Goal: Task Accomplishment & Management: Complete application form

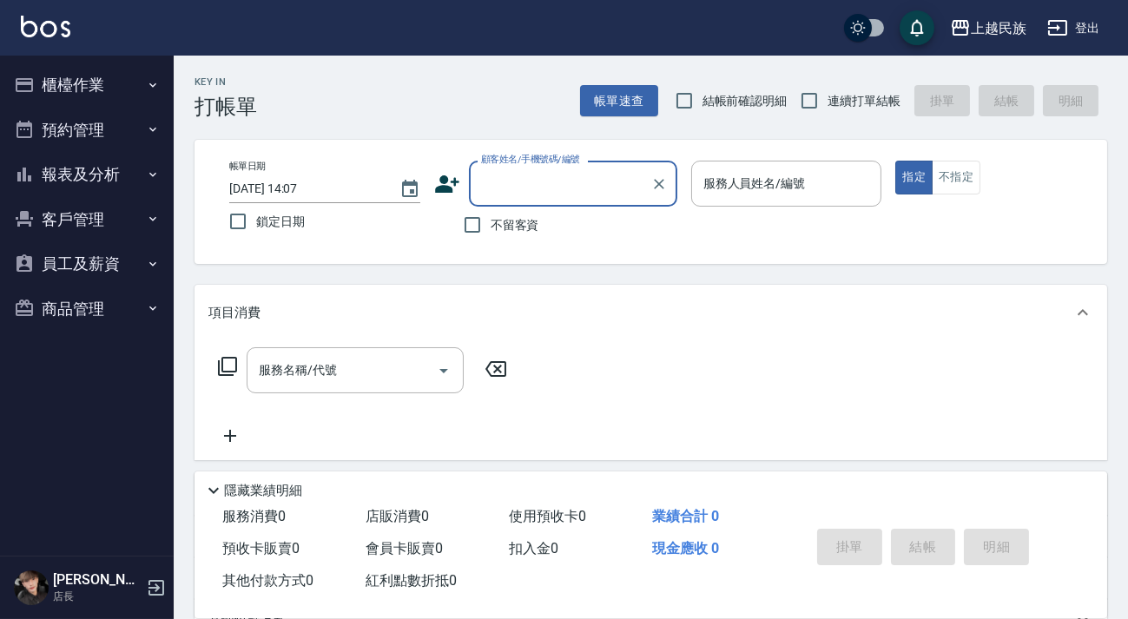
type input "C"
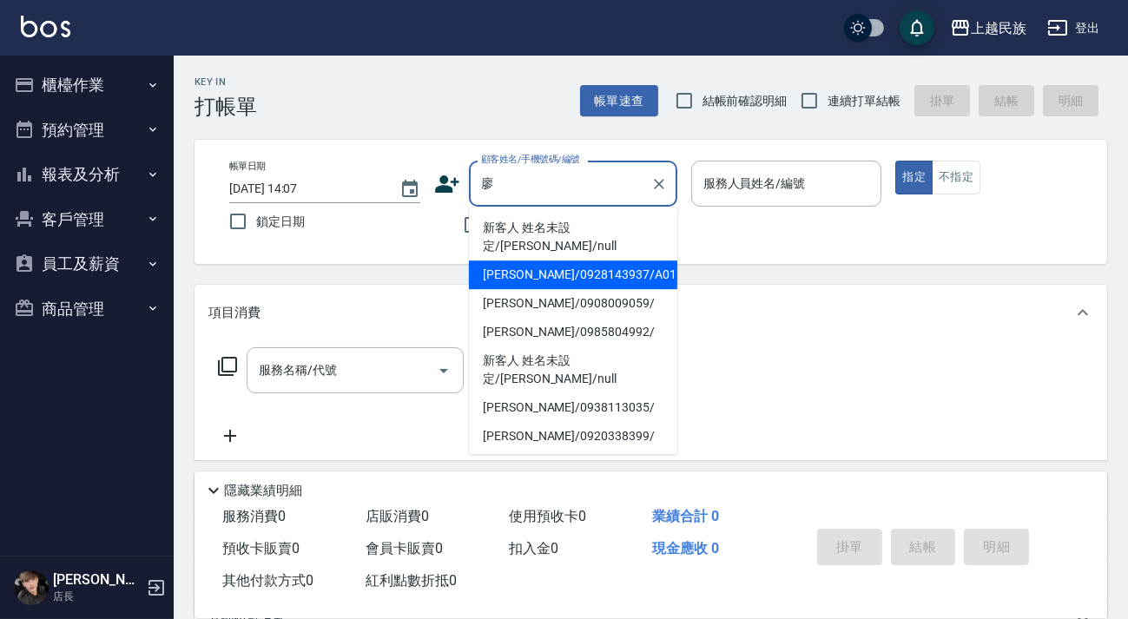
click at [613, 266] on li "[PERSON_NAME]/0928143937/A011711" at bounding box center [573, 274] width 208 height 29
type input "[PERSON_NAME]/0928143937/A011711"
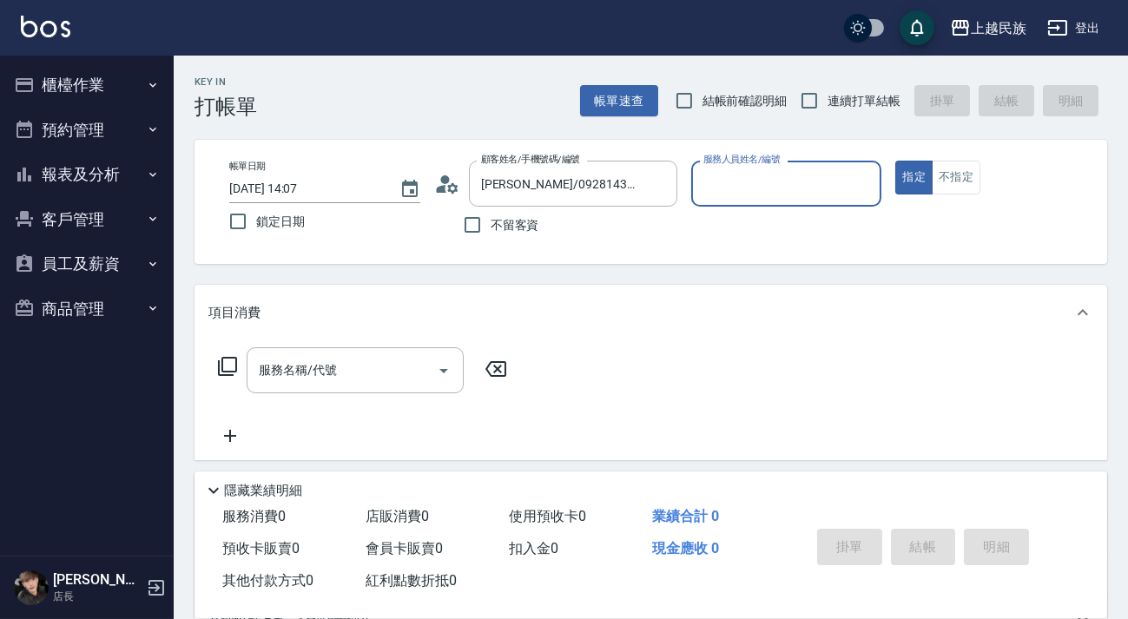
click at [447, 190] on icon at bounding box center [452, 187] width 10 height 10
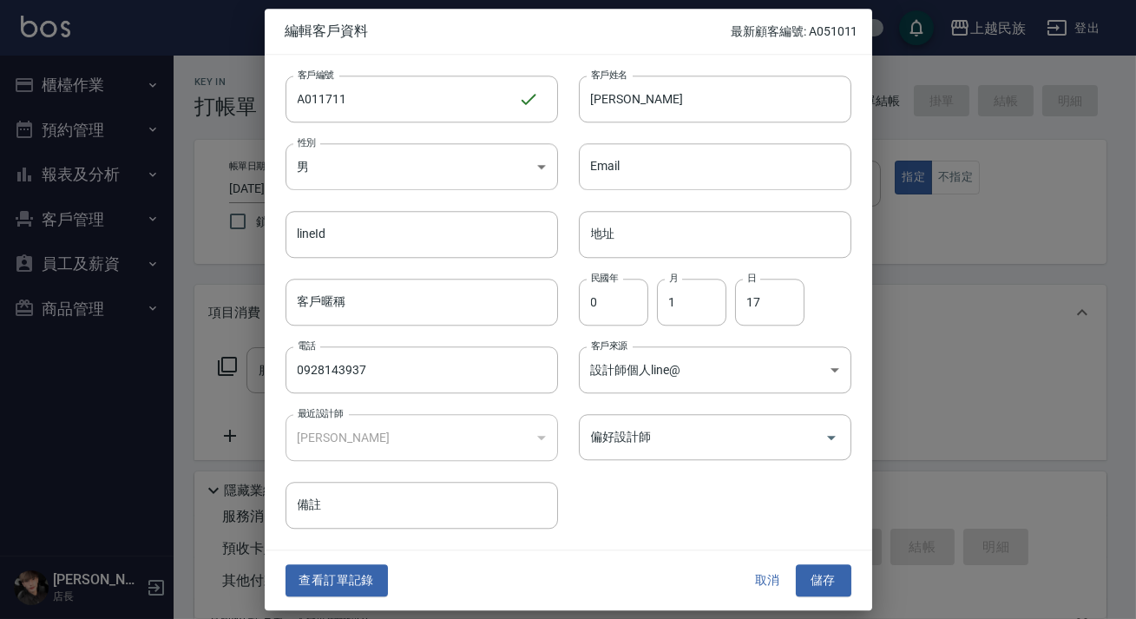
click at [336, 561] on div "查看訂單記錄 取消 儲存" at bounding box center [569, 581] width 608 height 60
click at [336, 581] on button "查看訂單記錄" at bounding box center [337, 581] width 102 height 32
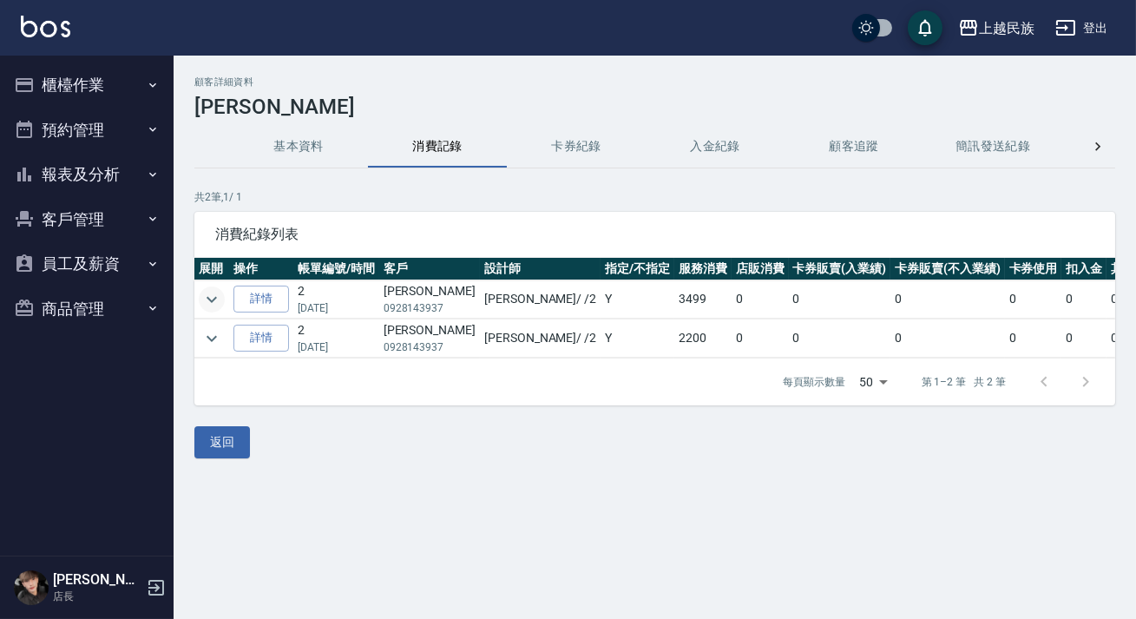
click at [200, 293] on button "expand row" at bounding box center [212, 299] width 26 height 26
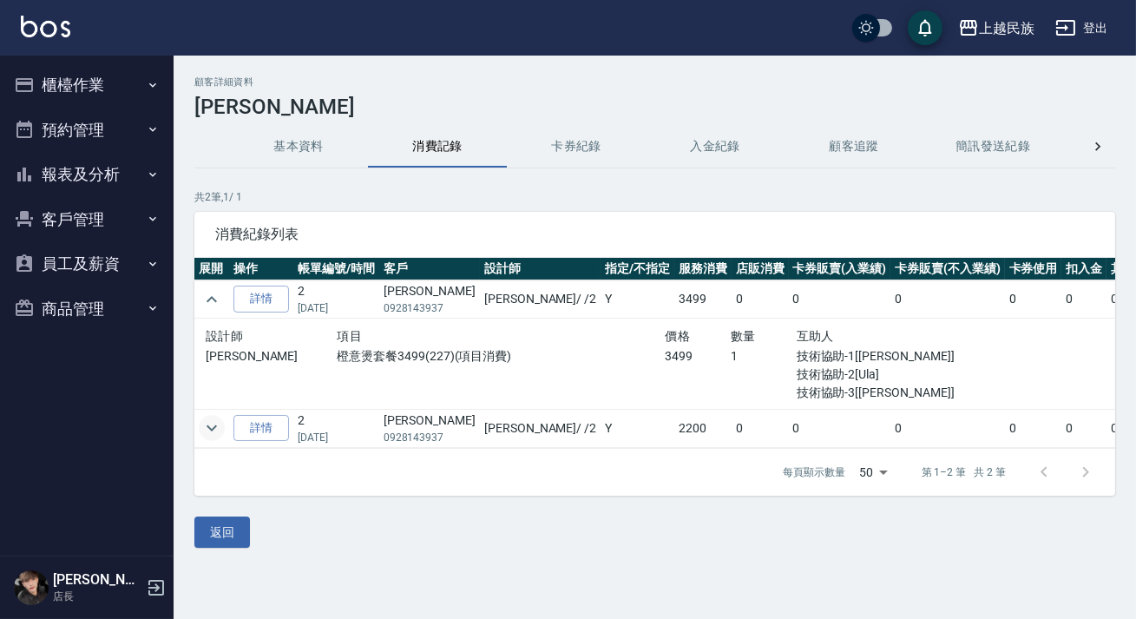
click at [212, 424] on icon "expand row" at bounding box center [211, 428] width 21 height 21
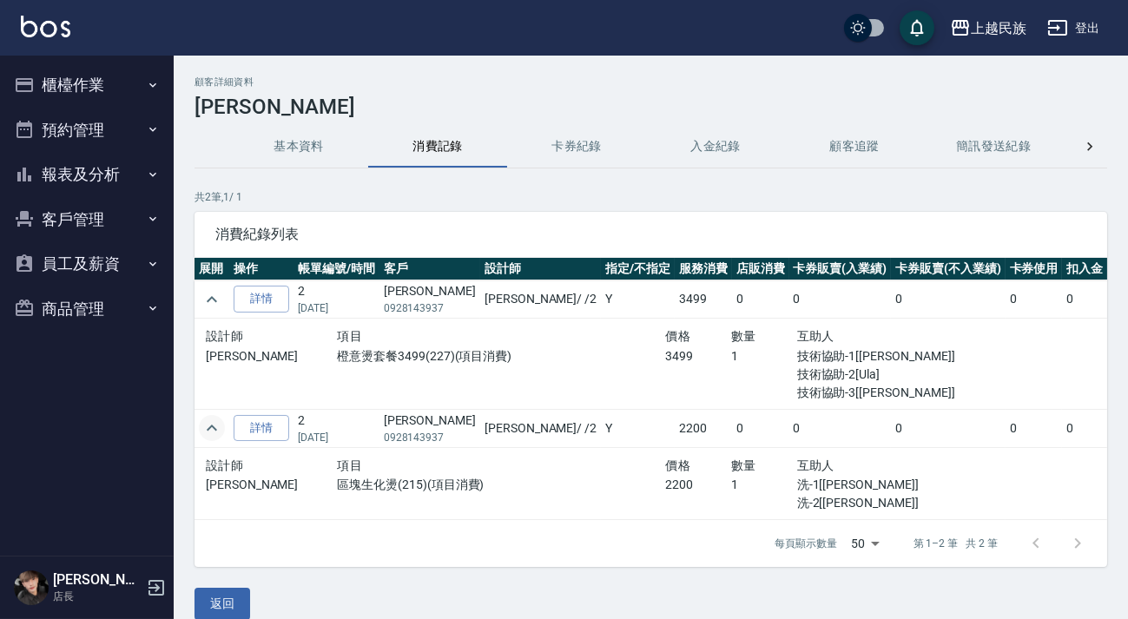
click at [155, 220] on icon "button" at bounding box center [153, 219] width 14 height 14
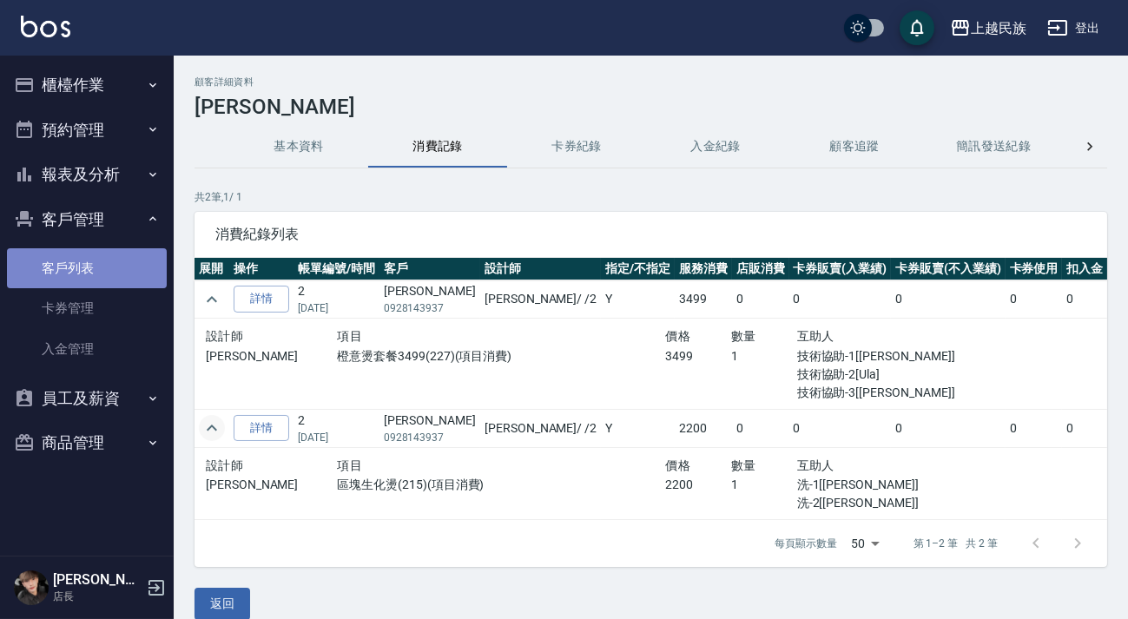
click at [65, 260] on link "客戶列表" at bounding box center [87, 268] width 160 height 40
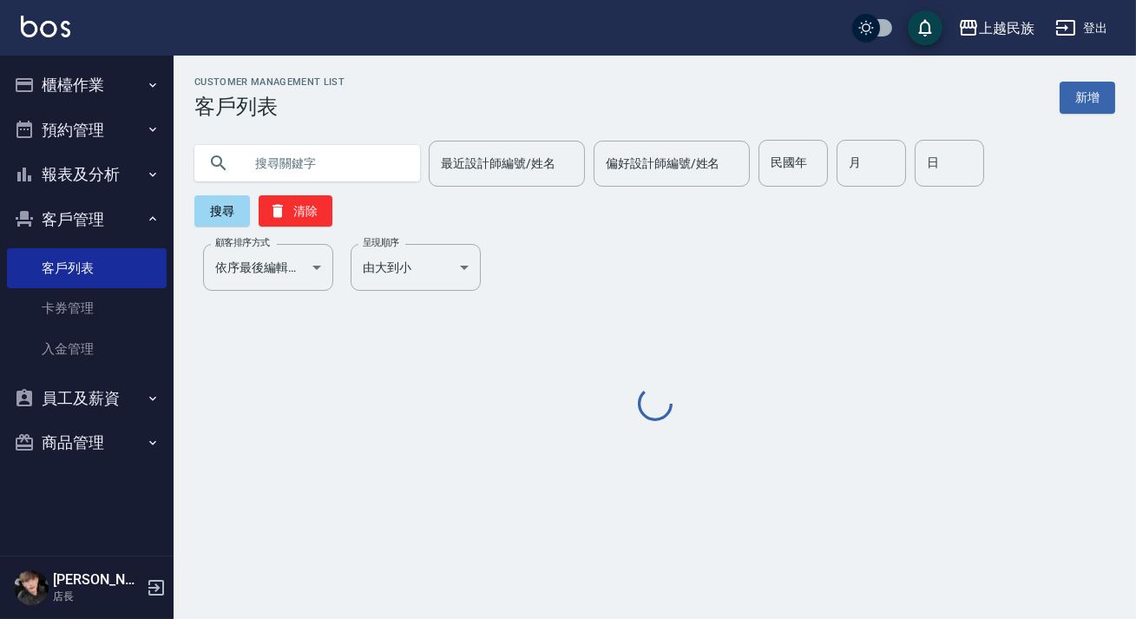
click at [358, 155] on input "text" at bounding box center [324, 163] width 163 height 47
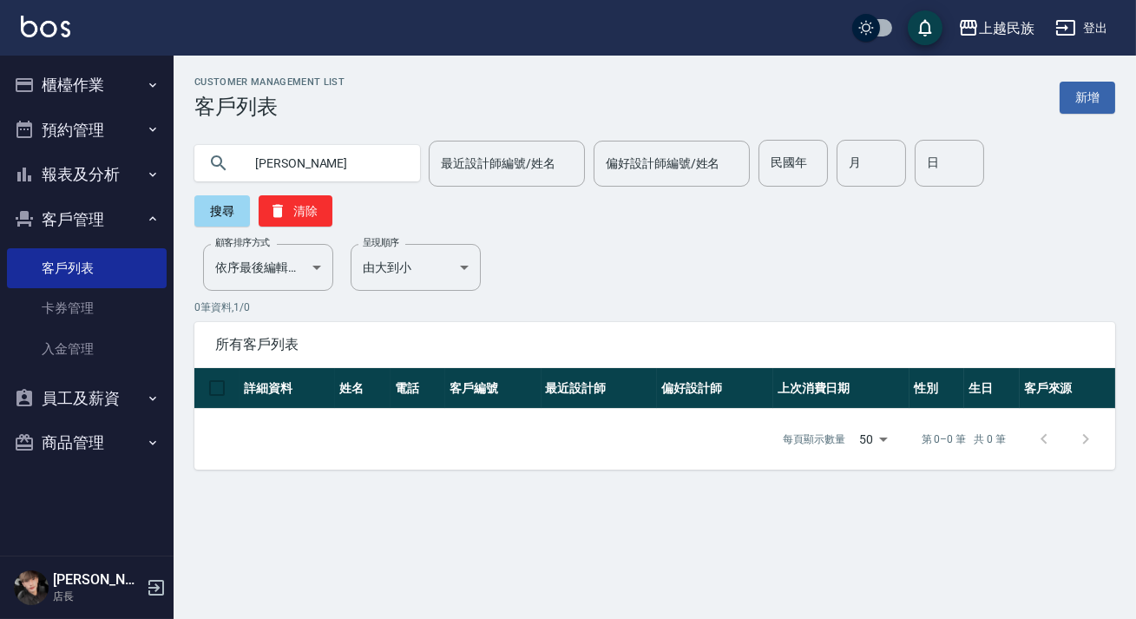
type input "蔡"
click at [79, 87] on button "櫃檯作業" at bounding box center [87, 84] width 160 height 45
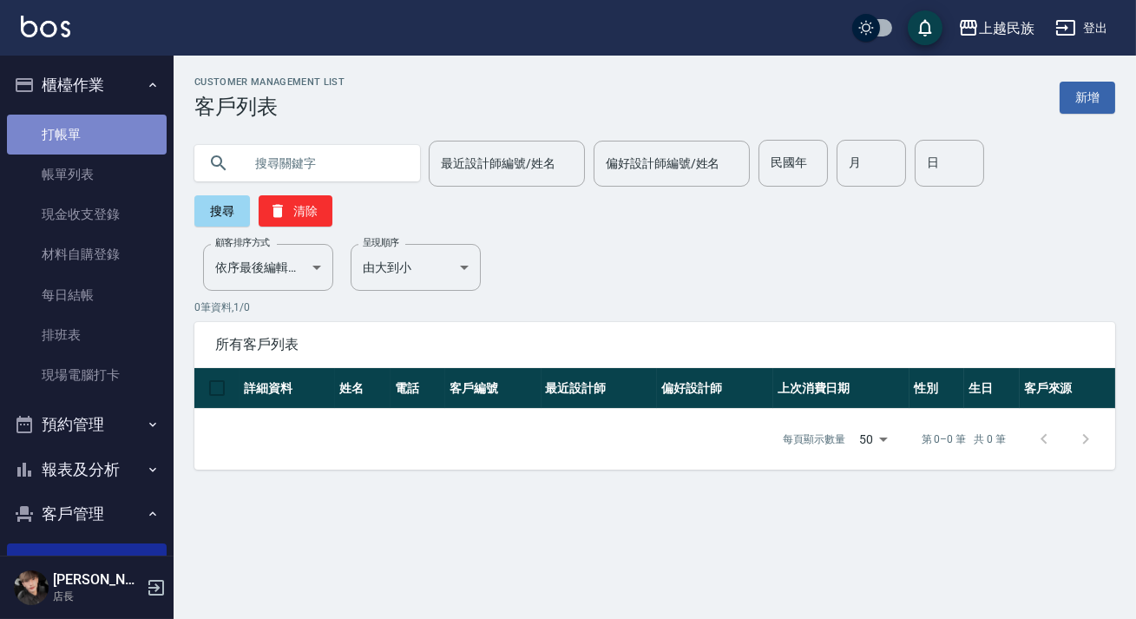
click at [87, 122] on link "打帳單" at bounding box center [87, 135] width 160 height 40
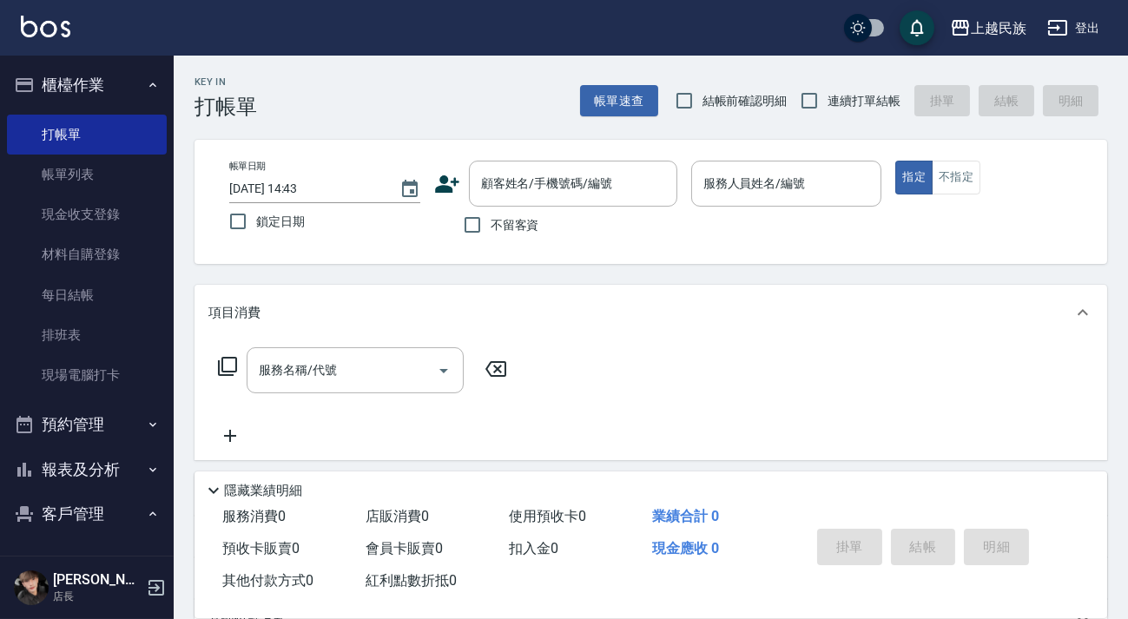
click at [442, 192] on icon at bounding box center [447, 184] width 26 height 26
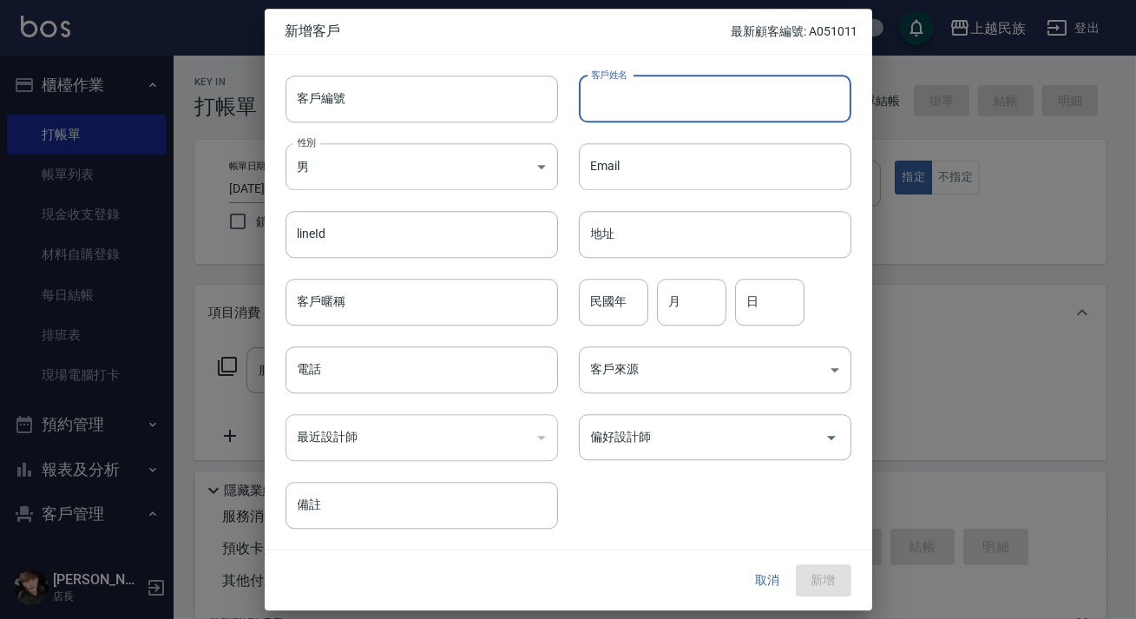
click at [683, 113] on input "客戶姓名" at bounding box center [715, 99] width 273 height 47
type input "[PERSON_NAME]"
click at [470, 167] on body "上越民族 登出 櫃檯作業 打帳單 帳單列表 現金收支登錄 材料自購登錄 每日結帳 排班表 現場電腦打卡 預約管理 預約管理 單日預約紀錄 單週預約紀錄 報表及…" at bounding box center [568, 422] width 1136 height 845
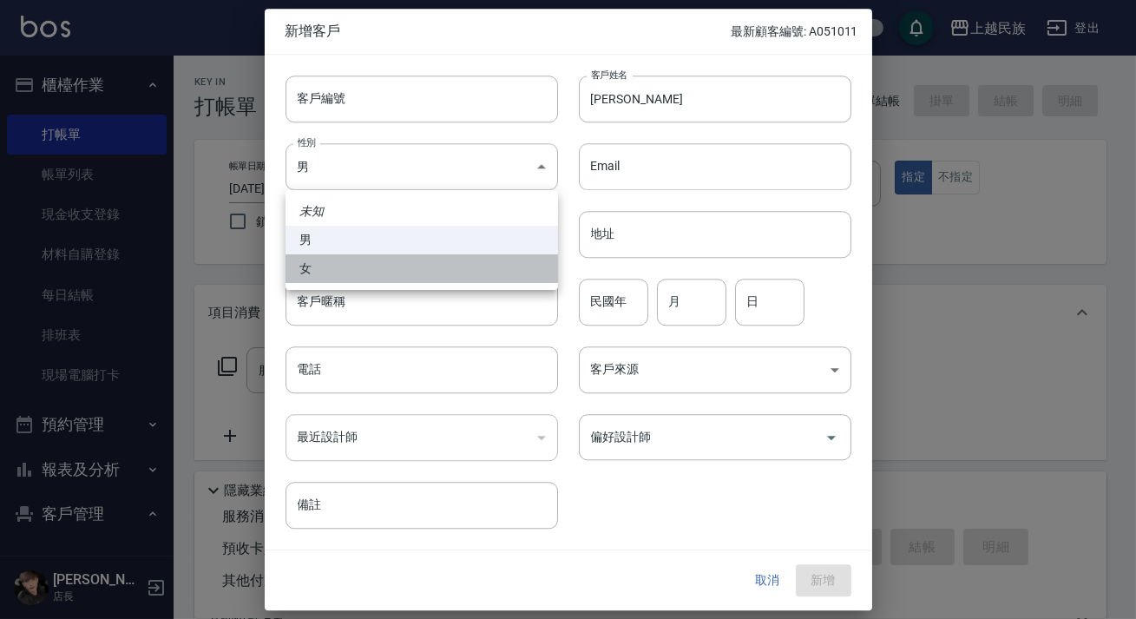
click at [437, 271] on li "女" at bounding box center [422, 268] width 273 height 29
type input "[DEMOGRAPHIC_DATA]"
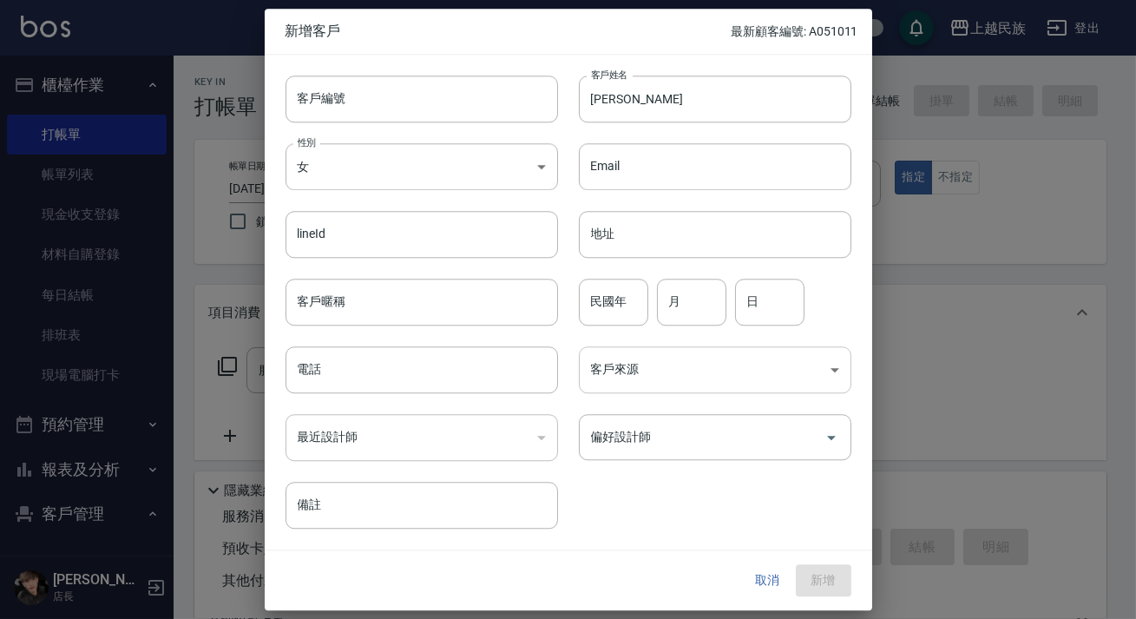
click at [602, 362] on body "上越民族 登出 櫃檯作業 打帳單 帳單列表 現金收支登錄 材料自購登錄 每日結帳 排班表 現場電腦打卡 預約管理 預約管理 單日預約紀錄 單週預約紀錄 報表及…" at bounding box center [568, 422] width 1136 height 845
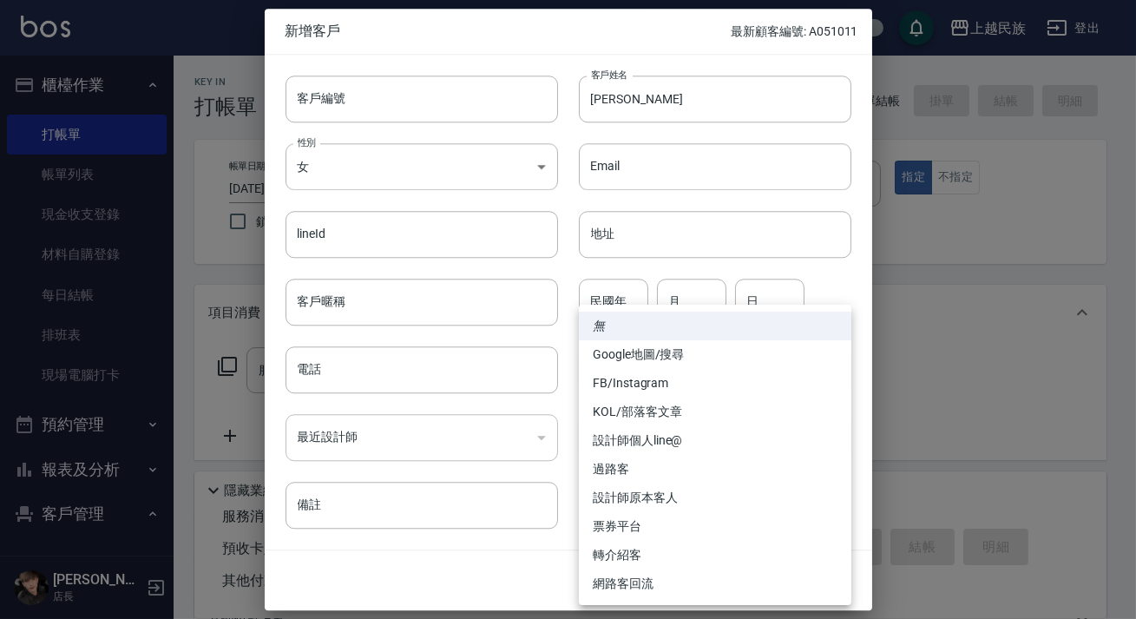
click at [617, 380] on li "FB/Instagram" at bounding box center [715, 383] width 273 height 29
type input "FB/Instagram"
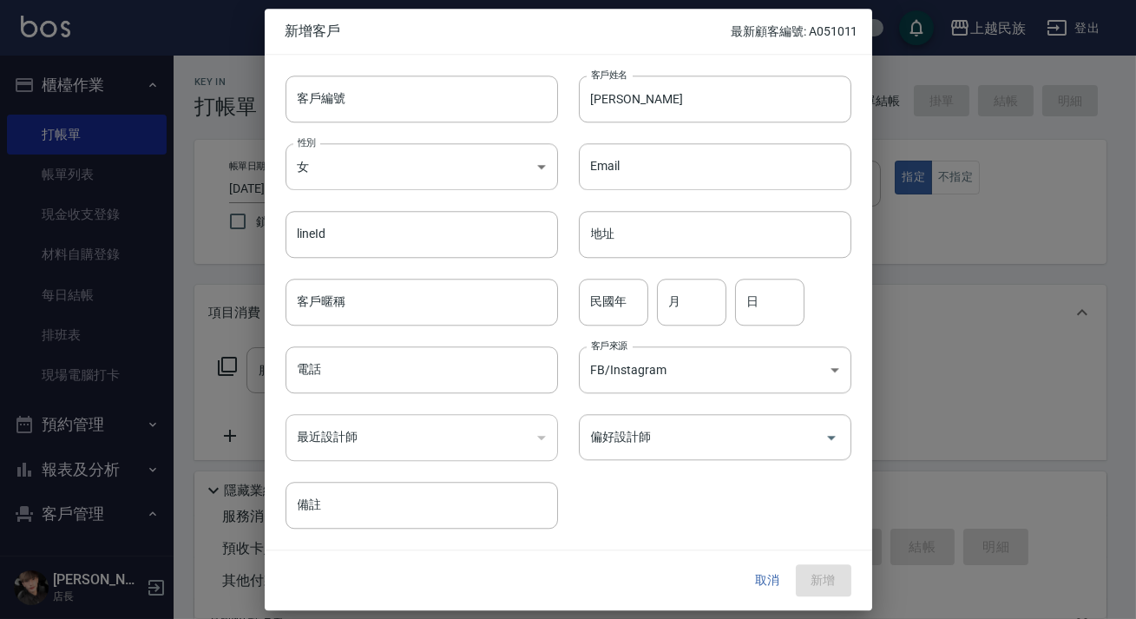
click at [515, 397] on div "最近設計師 ​ 最近設計師" at bounding box center [411, 427] width 293 height 68
click at [516, 383] on input "電話" at bounding box center [422, 369] width 273 height 47
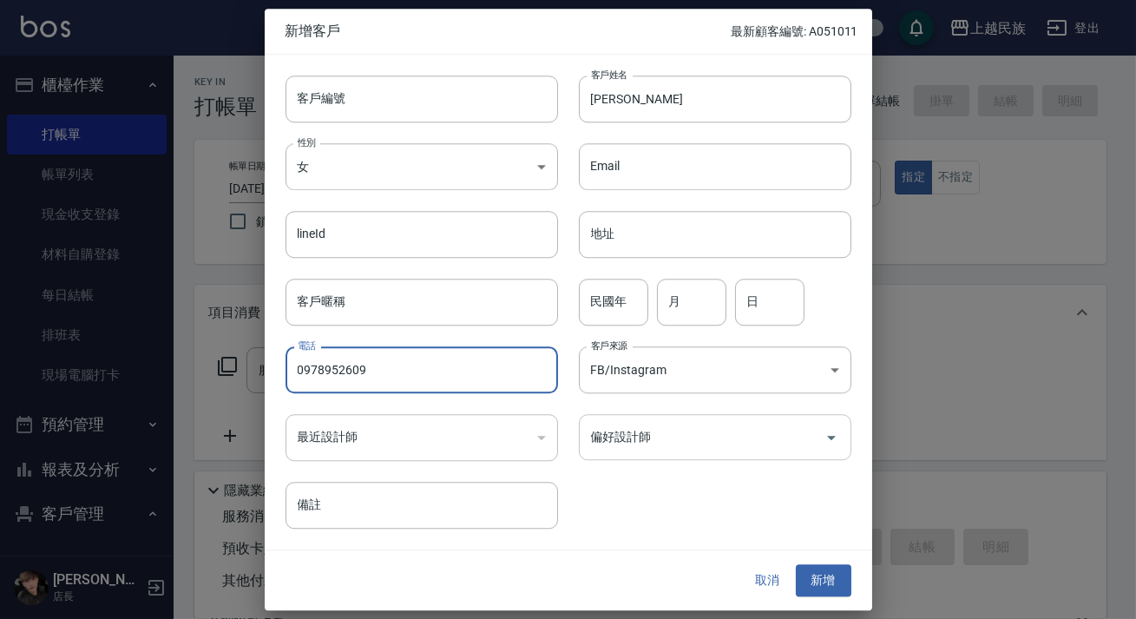
type input "0978952609"
click at [687, 447] on input "偏好設計師" at bounding box center [702, 437] width 231 height 30
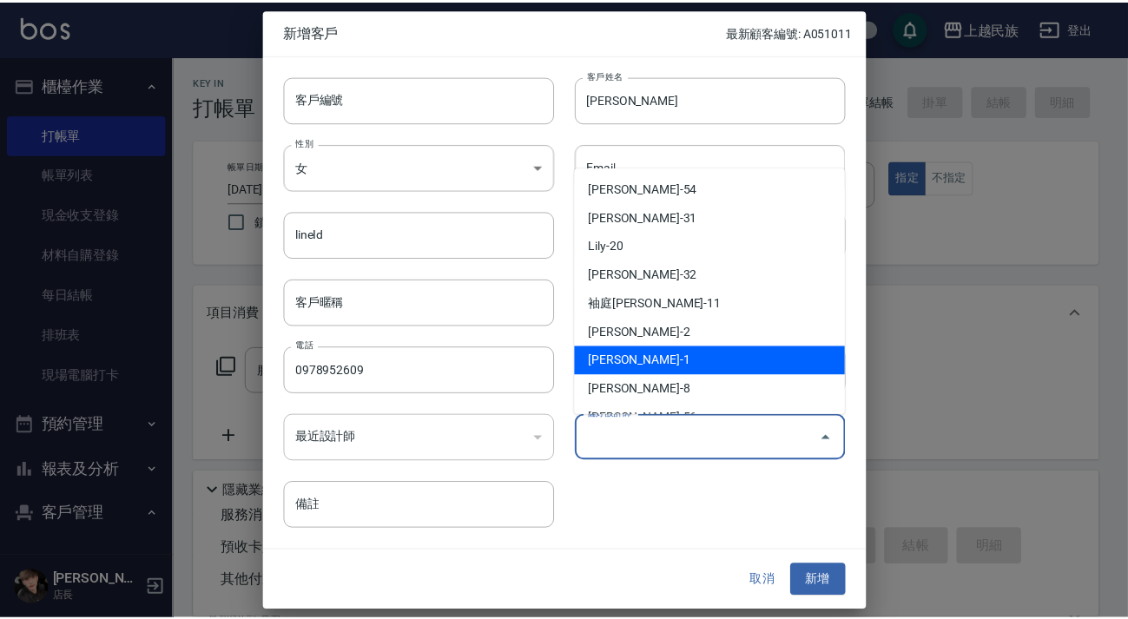
scroll to position [224, 0]
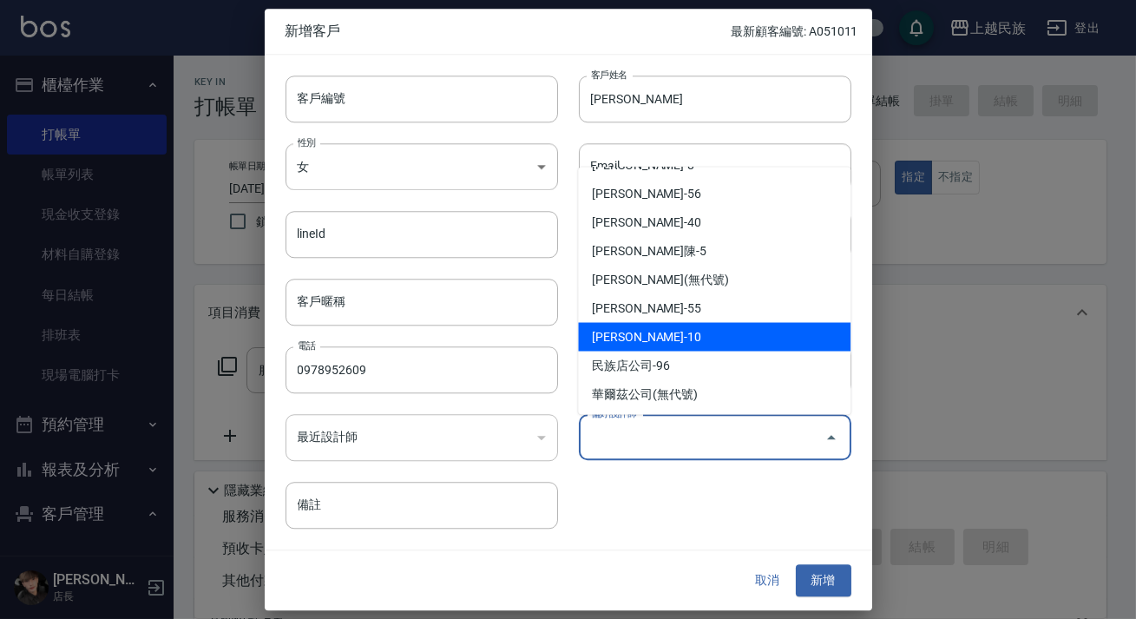
click at [669, 331] on li "[PERSON_NAME]-10" at bounding box center [714, 336] width 273 height 29
type input "[PERSON_NAME]"
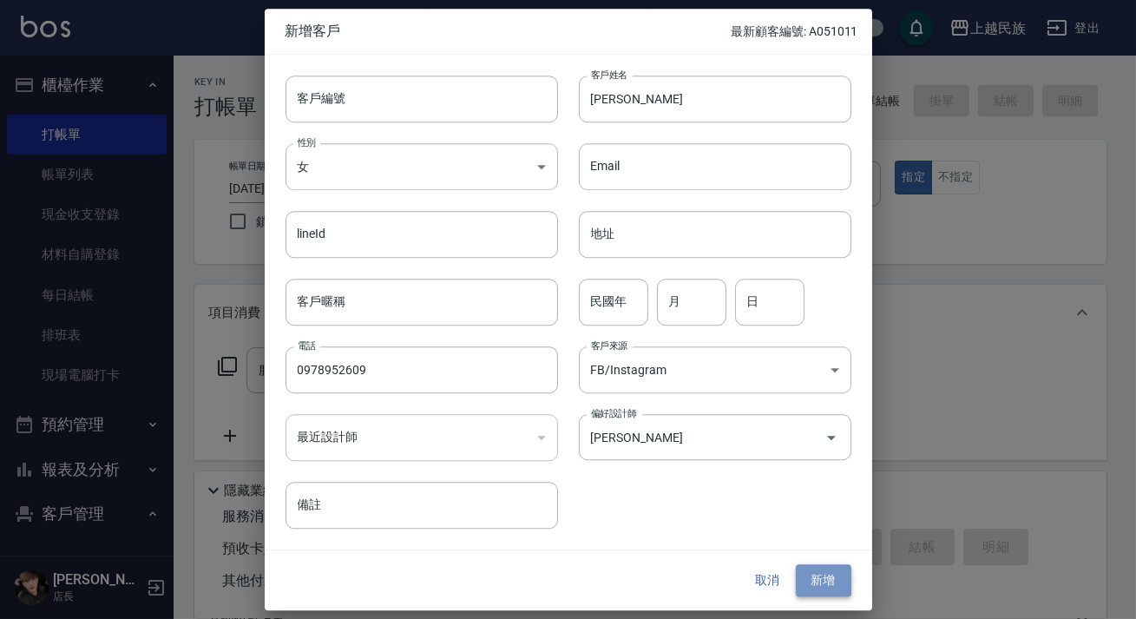
click at [832, 573] on button "新增" at bounding box center [824, 581] width 56 height 32
